Goal: Task Accomplishment & Management: Complete application form

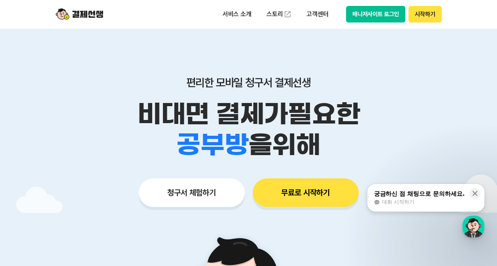
click at [340, 196] on button "무료로 시작하기" at bounding box center [305, 193] width 106 height 28
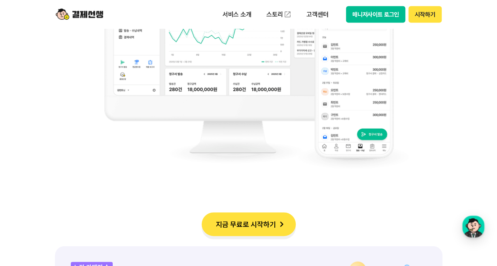
scroll to position [750, 0]
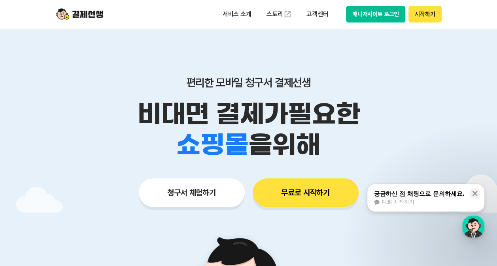
click at [428, 10] on button "시작하기" at bounding box center [424, 14] width 33 height 17
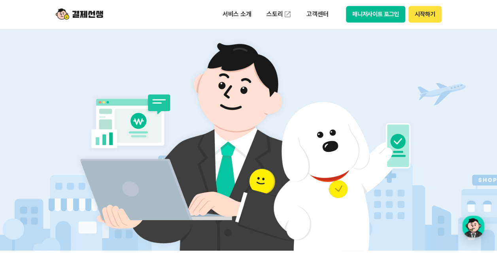
scroll to position [39, 0]
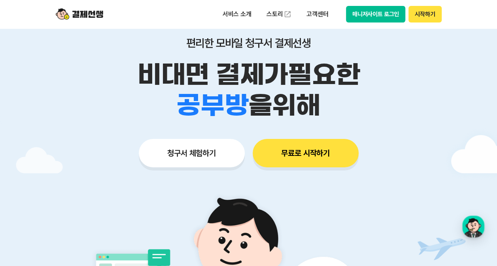
click at [270, 145] on button "무료로 시작하기" at bounding box center [305, 153] width 106 height 28
